Goal: Task Accomplishment & Management: Use online tool/utility

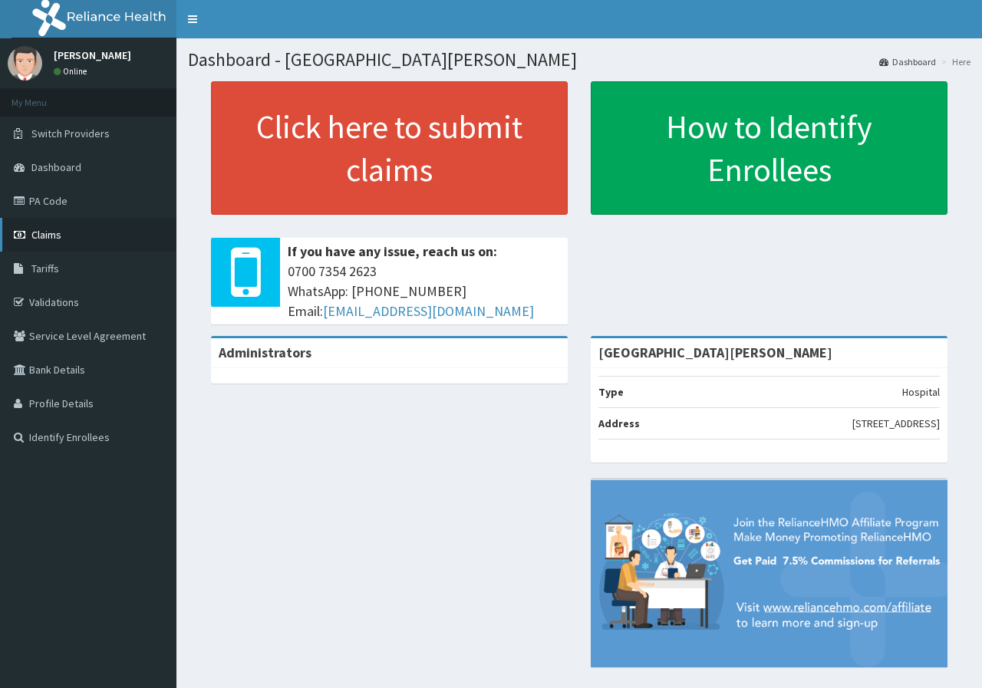
click at [54, 229] on span "Claims" at bounding box center [46, 235] width 30 height 14
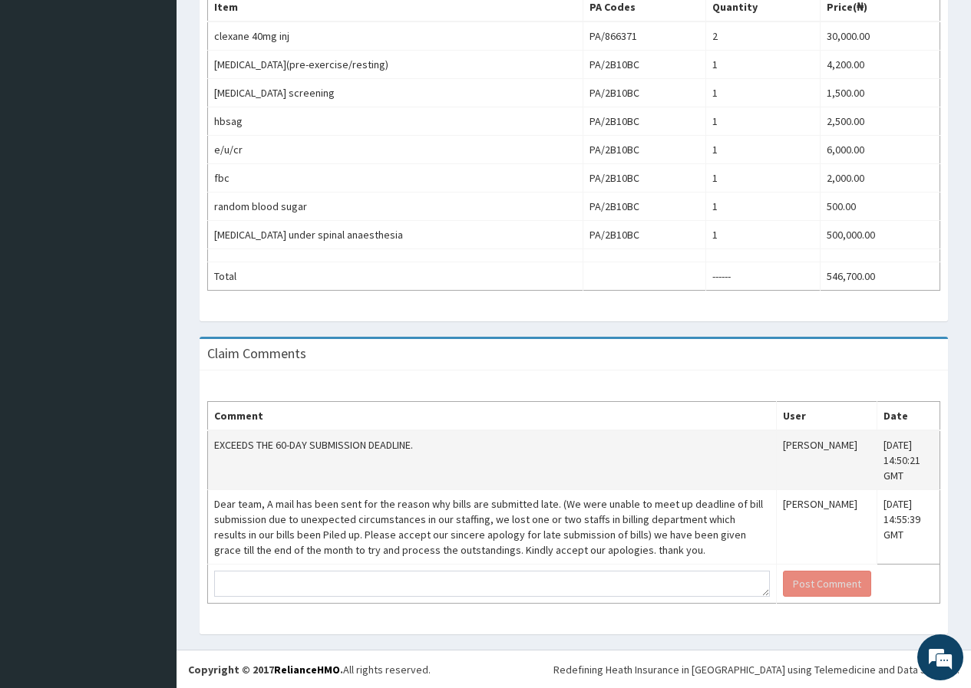
scroll to position [523, 0]
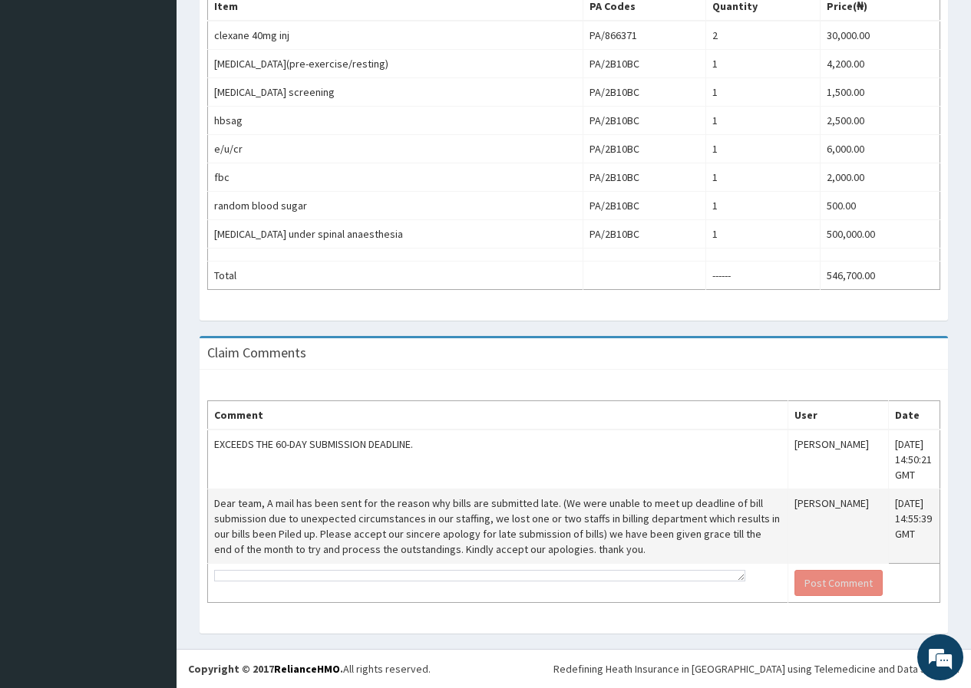
drag, startPoint x: 748, startPoint y: 593, endPoint x: 737, endPoint y: 575, distance: 20.7
click at [737, 575] on tbody "EXCEEDS THE 60-DAY SUBMISSION DEADLINE. Okiemute Tracy-Oputa Thu, 11 Sep 2025 1…" at bounding box center [574, 516] width 732 height 173
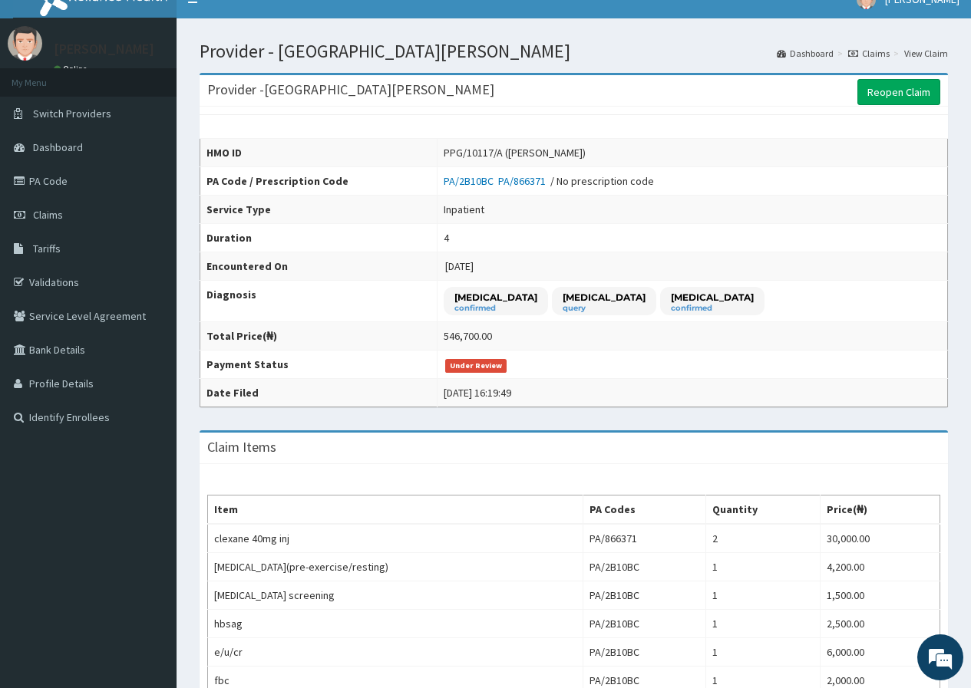
scroll to position [0, 0]
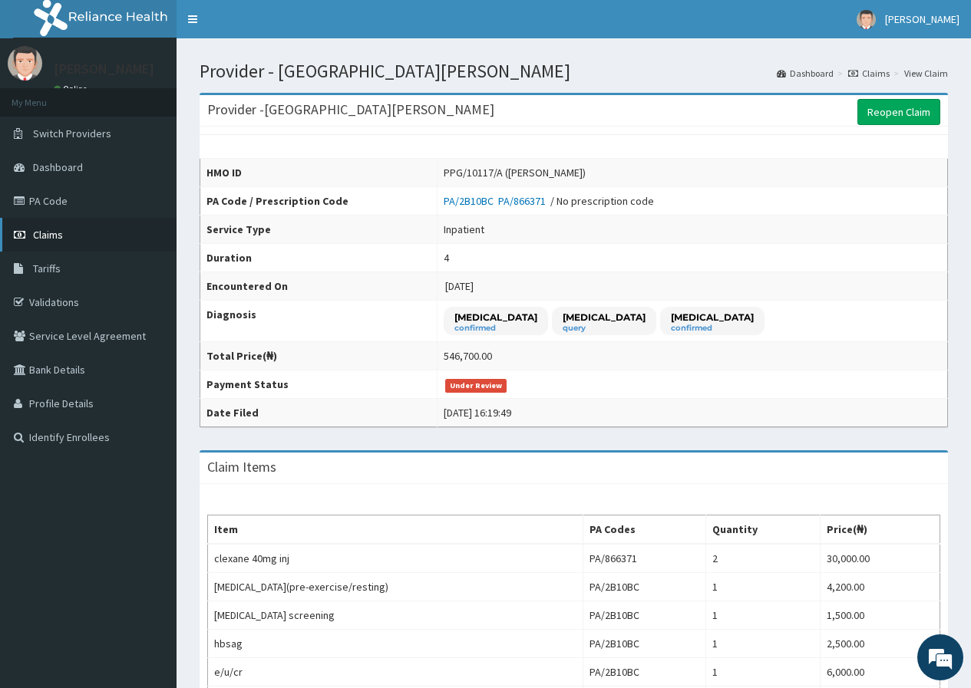
click at [41, 239] on span "Claims" at bounding box center [48, 235] width 30 height 14
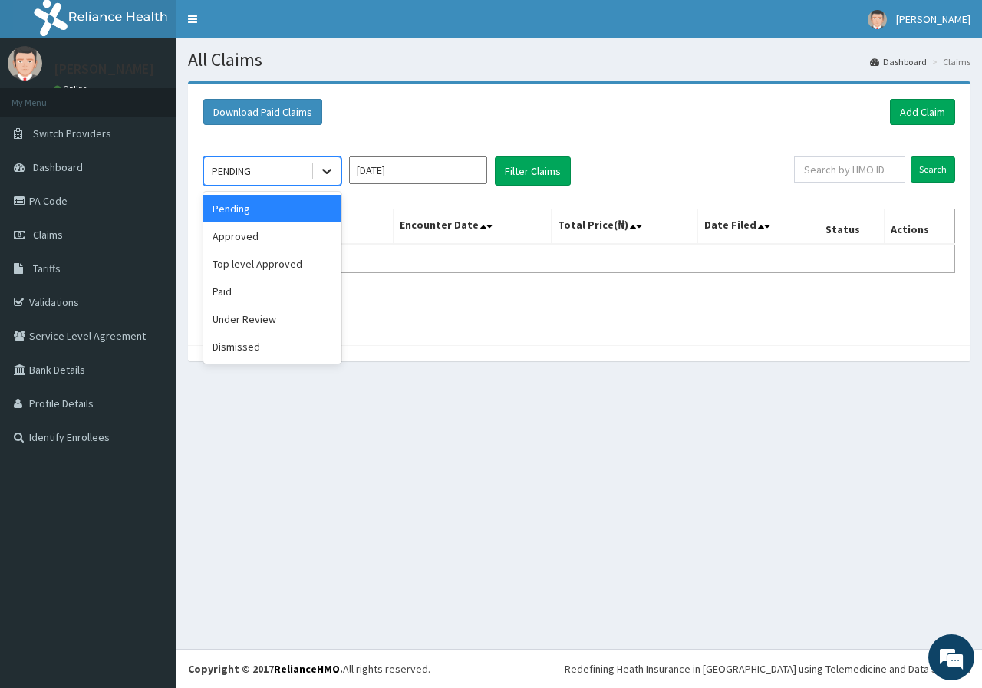
click at [324, 168] on icon at bounding box center [326, 170] width 15 height 15
click at [252, 344] on div "Dismissed" at bounding box center [272, 347] width 138 height 28
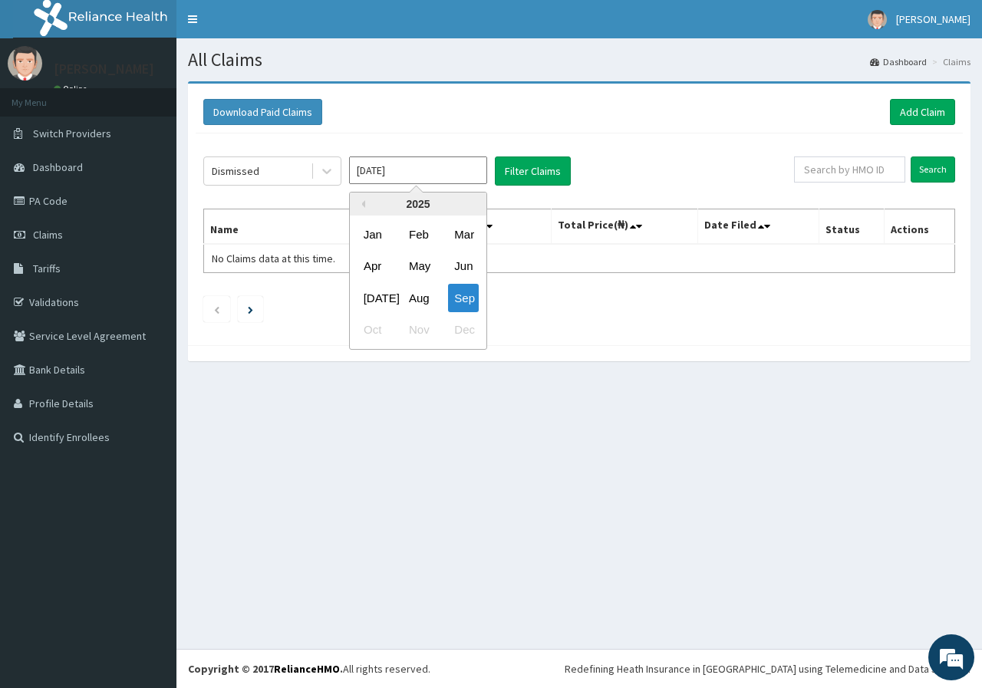
click at [400, 178] on input "[DATE]" at bounding box center [418, 171] width 138 height 28
click at [364, 202] on button "Previous Year" at bounding box center [362, 204] width 8 height 8
click at [469, 202] on div "2024" at bounding box center [418, 204] width 137 height 23
click at [471, 202] on button "Next Year" at bounding box center [475, 204] width 8 height 8
click at [374, 268] on div "Apr" at bounding box center [373, 266] width 31 height 28
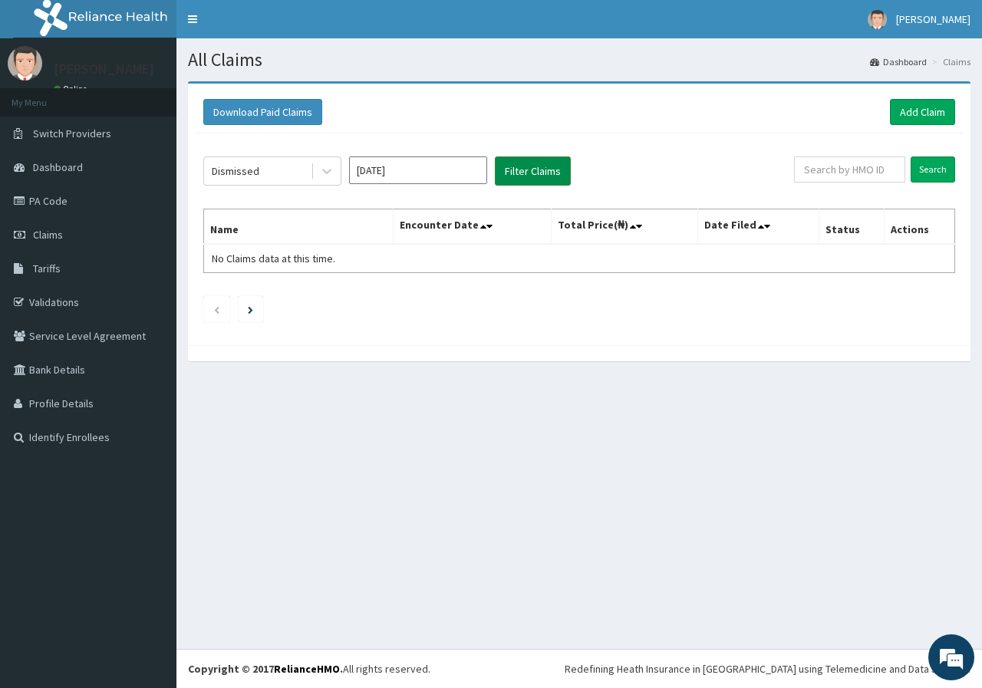
click at [539, 183] on button "Filter Claims" at bounding box center [533, 171] width 76 height 29
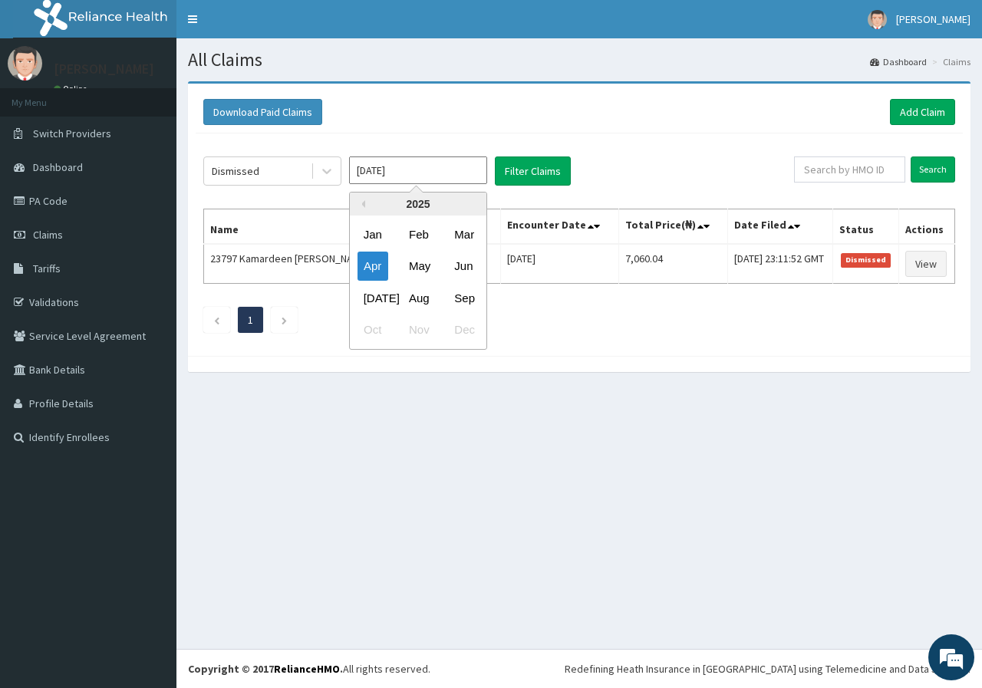
click at [369, 180] on input "Apr 2025" at bounding box center [418, 171] width 138 height 28
click at [466, 234] on div "Mar" at bounding box center [463, 234] width 31 height 28
type input "Mar 2025"
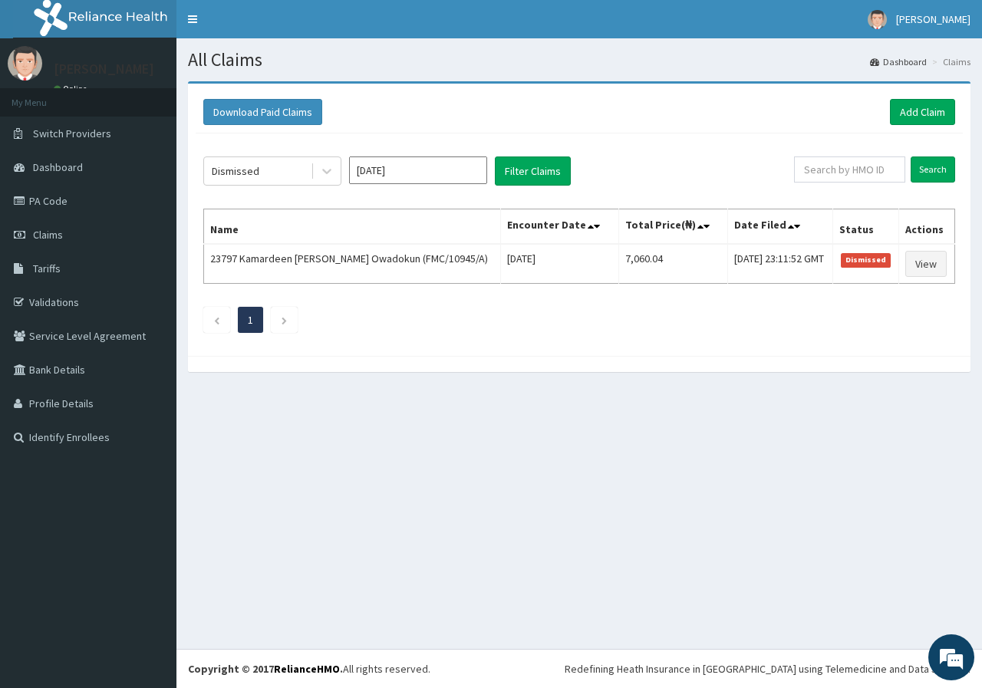
click at [519, 186] on div "Dismissed Mar 2025 Filter Claims Search Name Encounter Date Total Price(₦) Date…" at bounding box center [579, 241] width 767 height 215
click at [519, 183] on button "Filter Claims" at bounding box center [533, 171] width 76 height 29
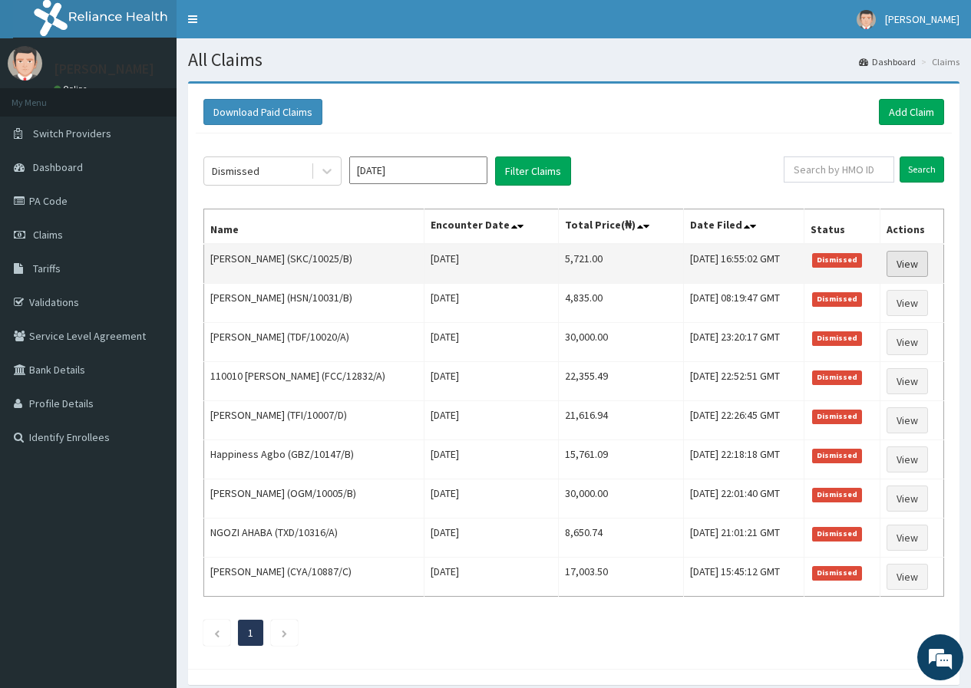
click at [918, 266] on link "View" at bounding box center [906, 264] width 41 height 26
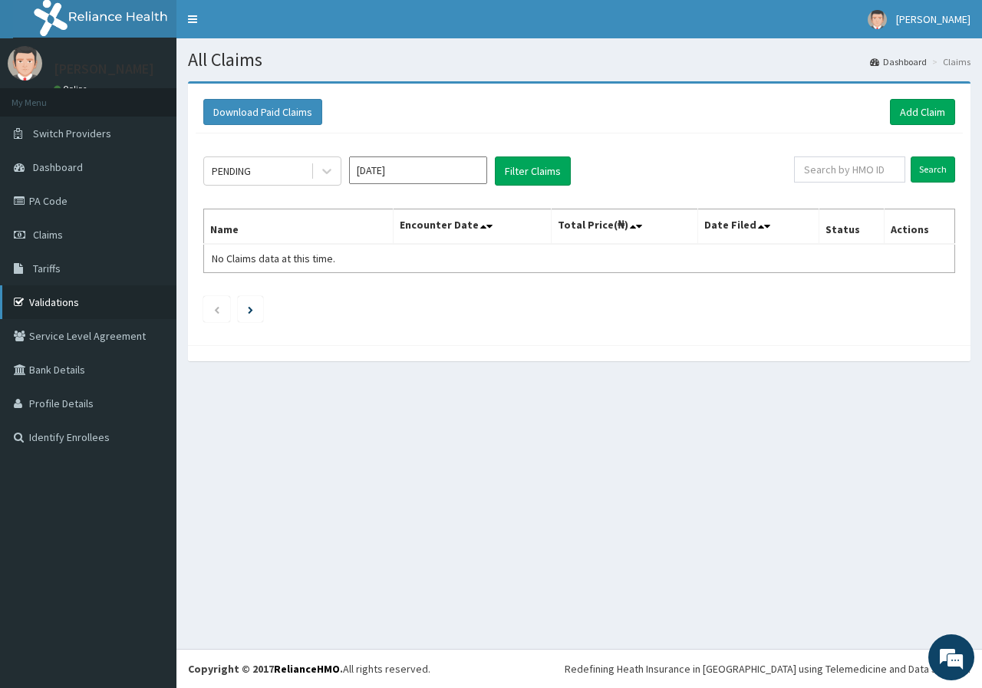
click at [54, 303] on link "Validations" at bounding box center [88, 302] width 176 height 34
